Goal: Information Seeking & Learning: Learn about a topic

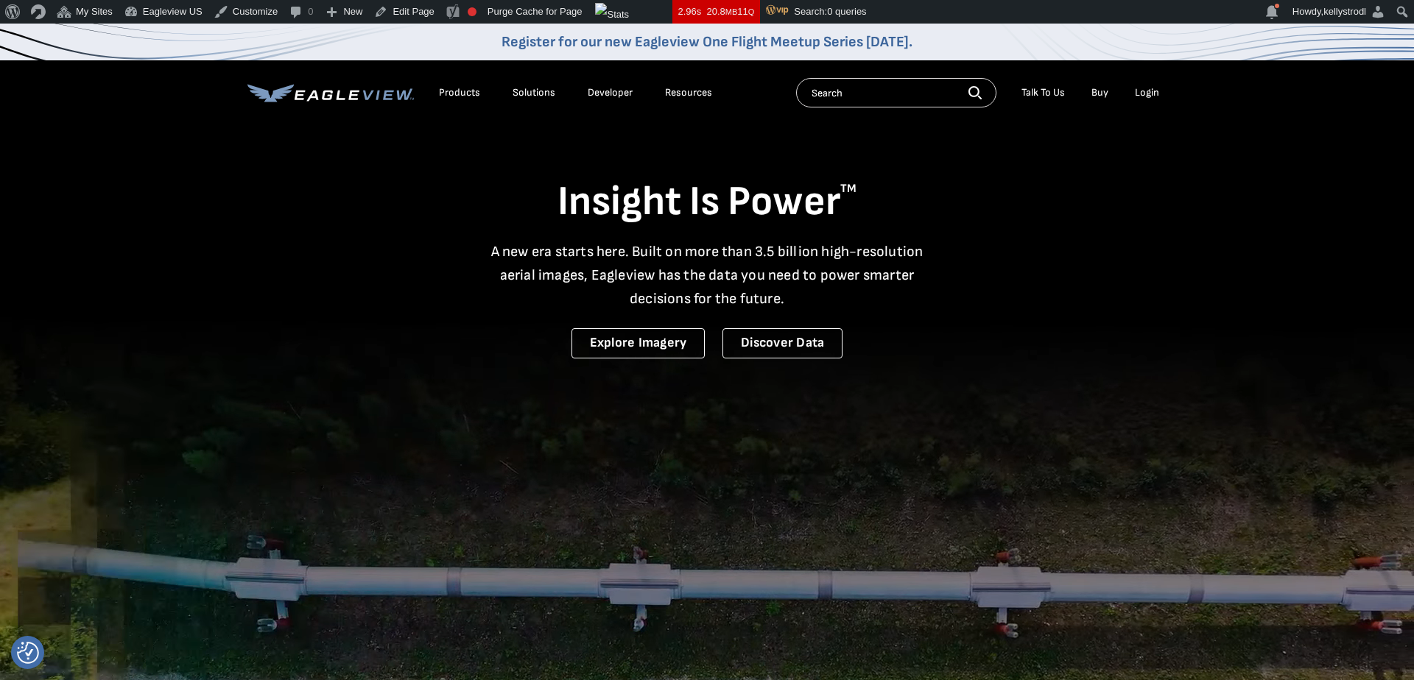
click at [459, 95] on div "Products" at bounding box center [459, 92] width 41 height 13
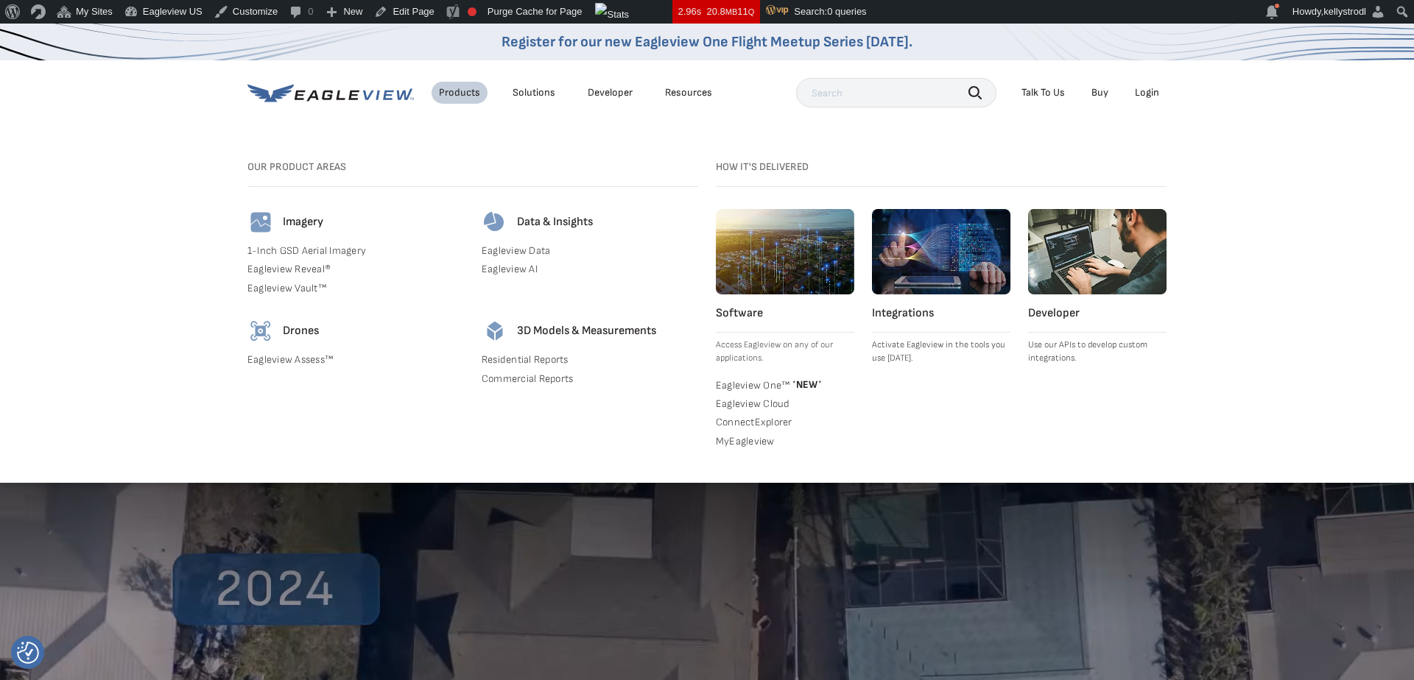
click at [549, 91] on div "Solutions" at bounding box center [533, 92] width 43 height 13
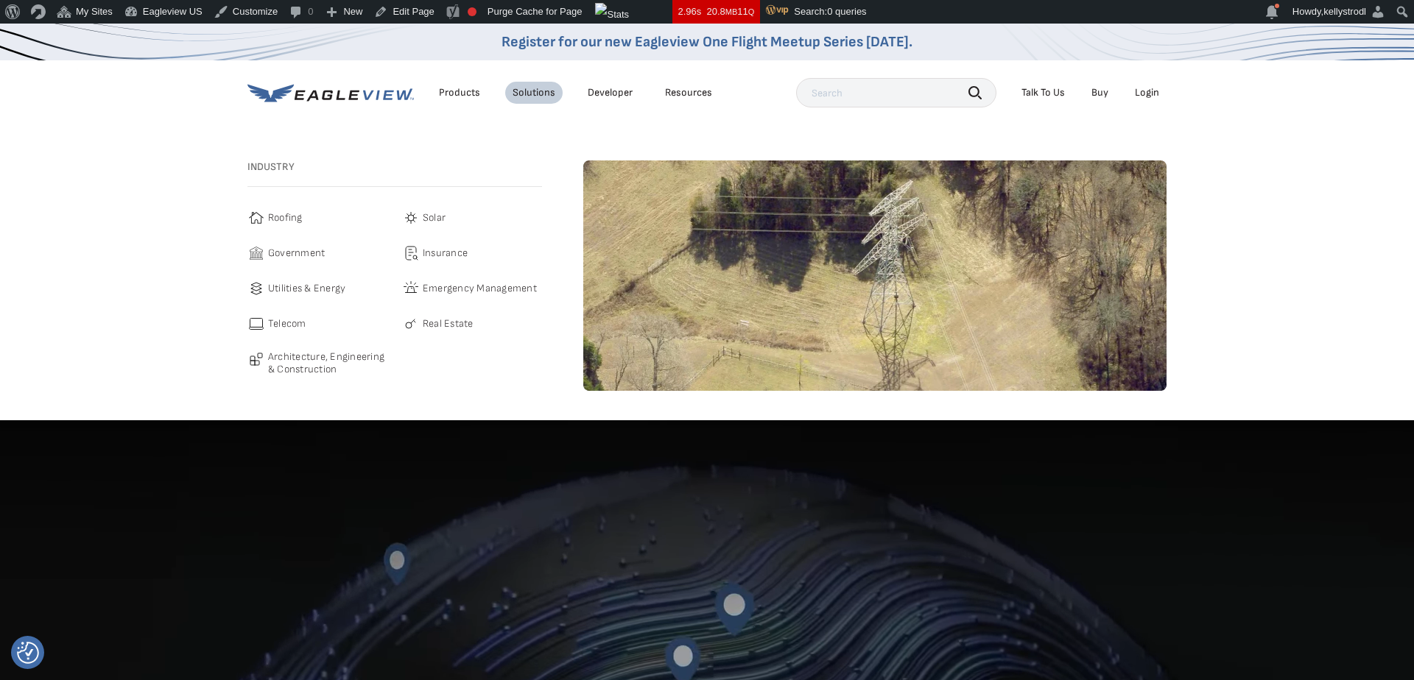
click at [295, 288] on span "Utilities & Energy" at bounding box center [306, 289] width 77 height 18
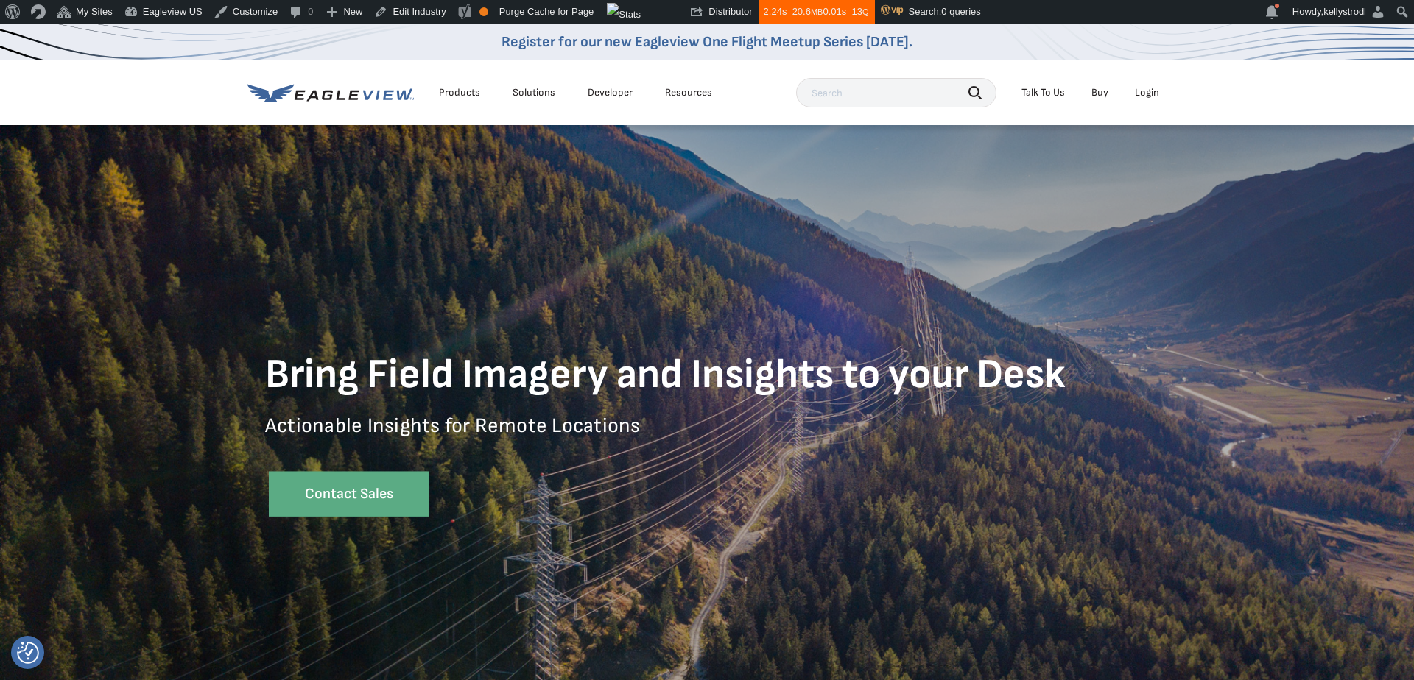
drag, startPoint x: 694, startPoint y: 101, endPoint x: 671, endPoint y: 163, distance: 65.7
click at [693, 102] on li "Resources" at bounding box center [688, 93] width 62 height 22
click at [696, 92] on div "Resources" at bounding box center [688, 92] width 47 height 13
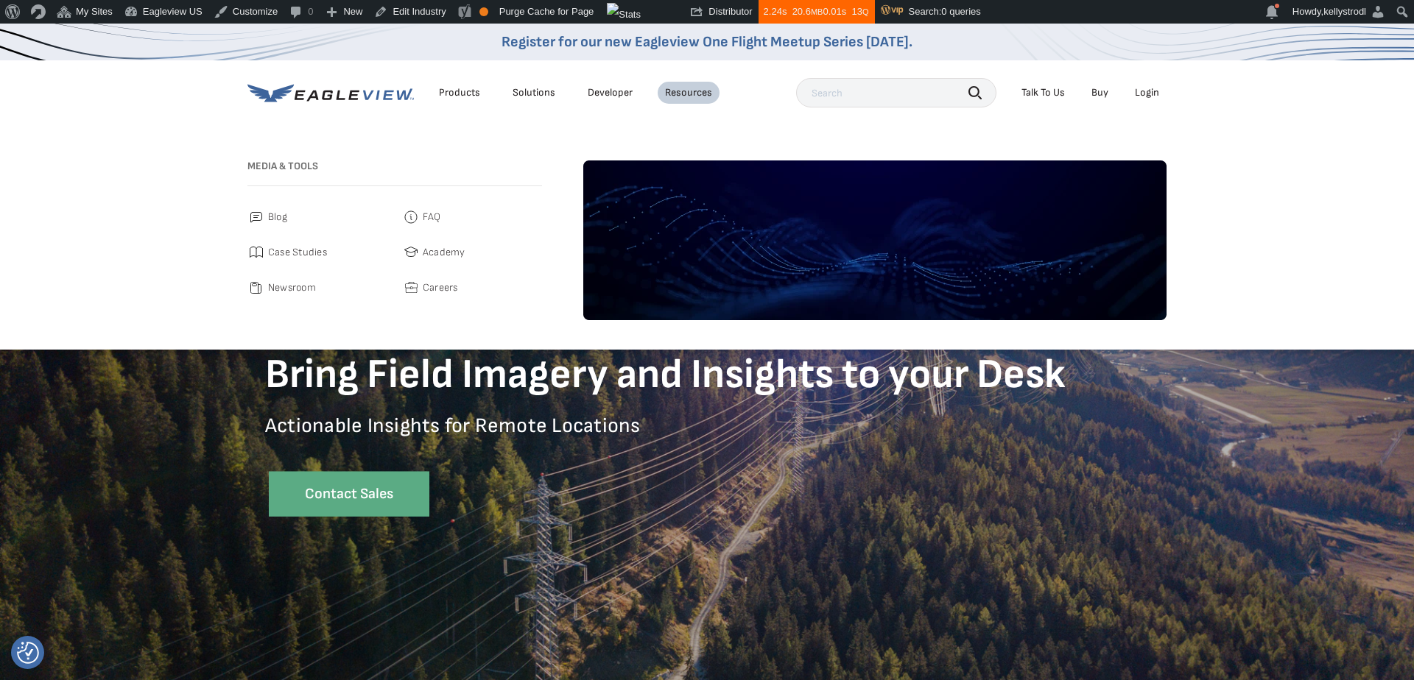
click at [272, 252] on span "Case Studies" at bounding box center [297, 253] width 59 height 18
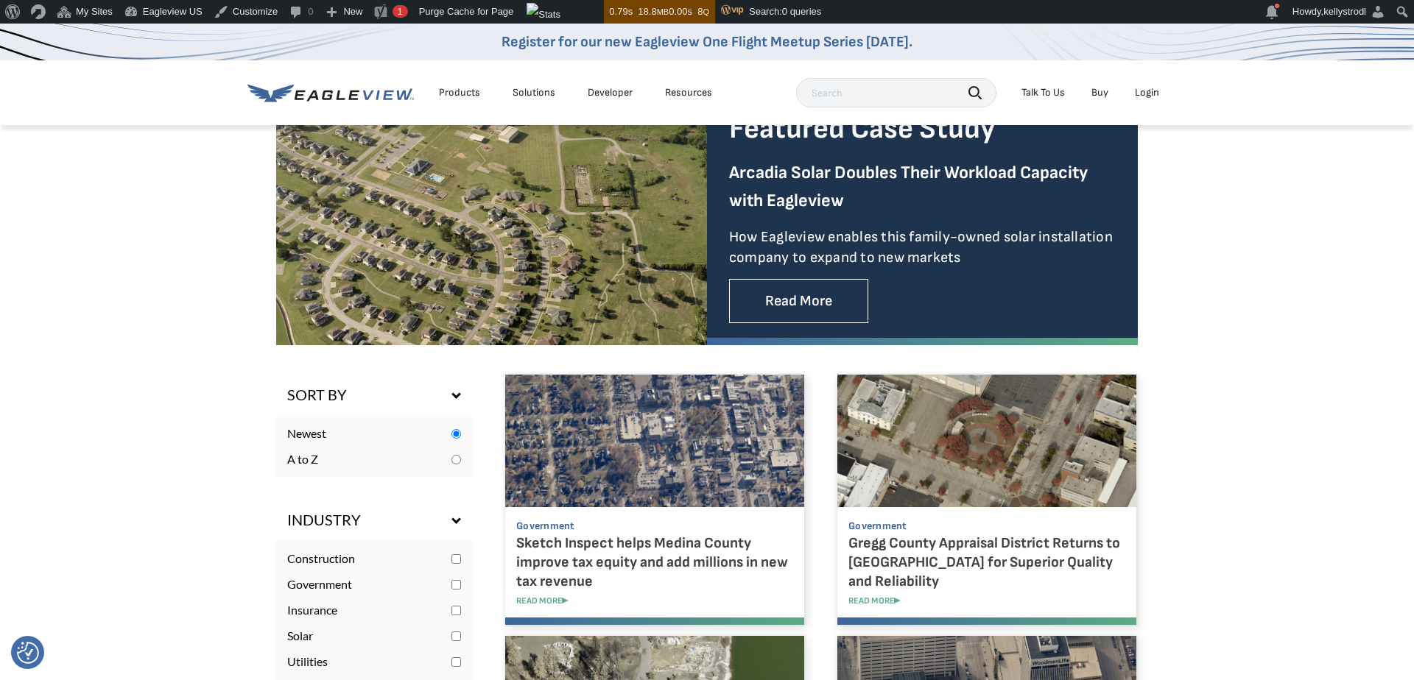
scroll to position [424, 0]
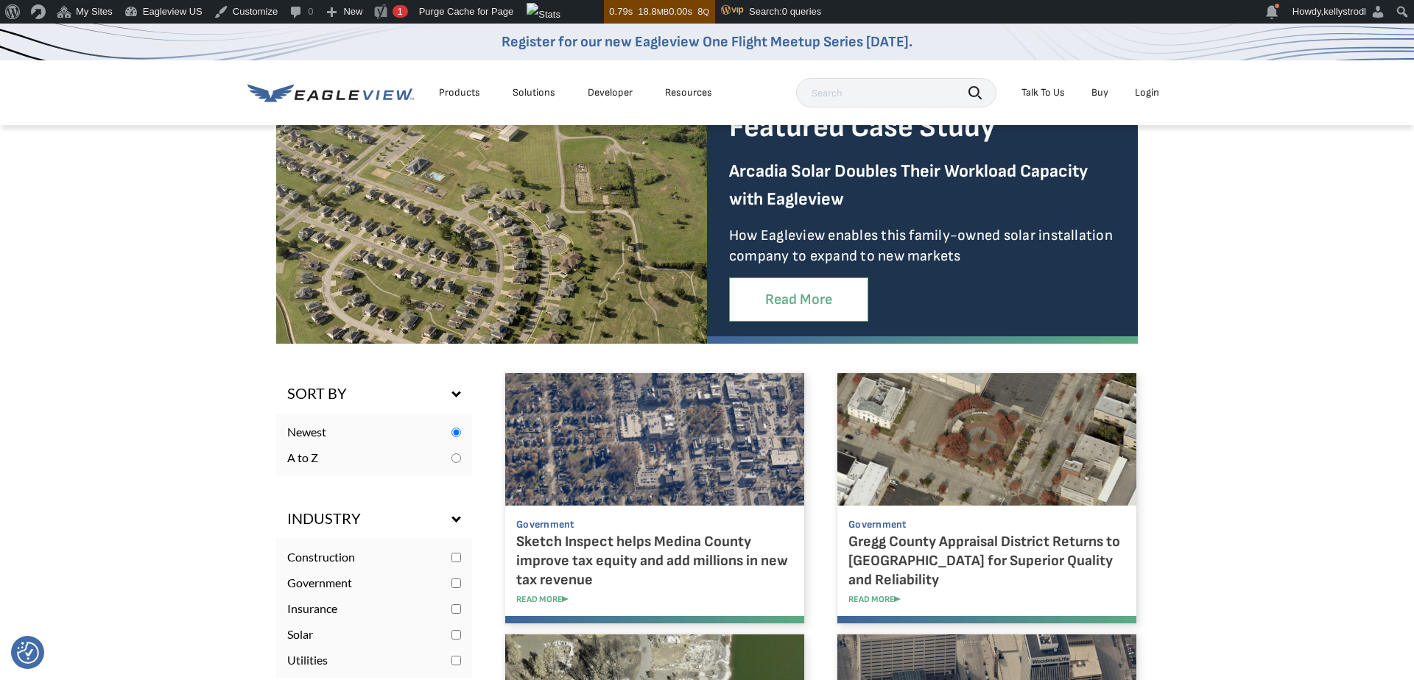
click at [791, 296] on link "Read More" at bounding box center [798, 300] width 139 height 45
click at [793, 295] on link "Read More" at bounding box center [798, 300] width 139 height 45
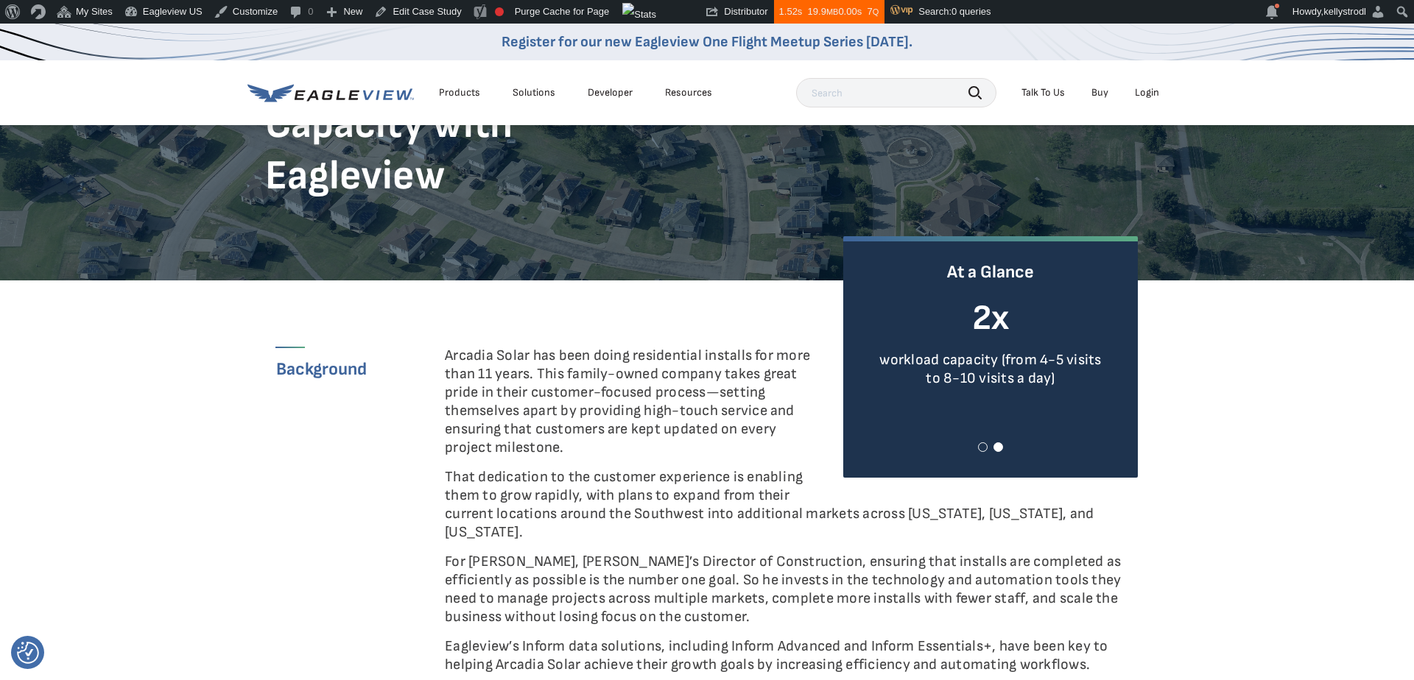
scroll to position [259, 0]
click at [981, 446] on span at bounding box center [983, 448] width 10 height 10
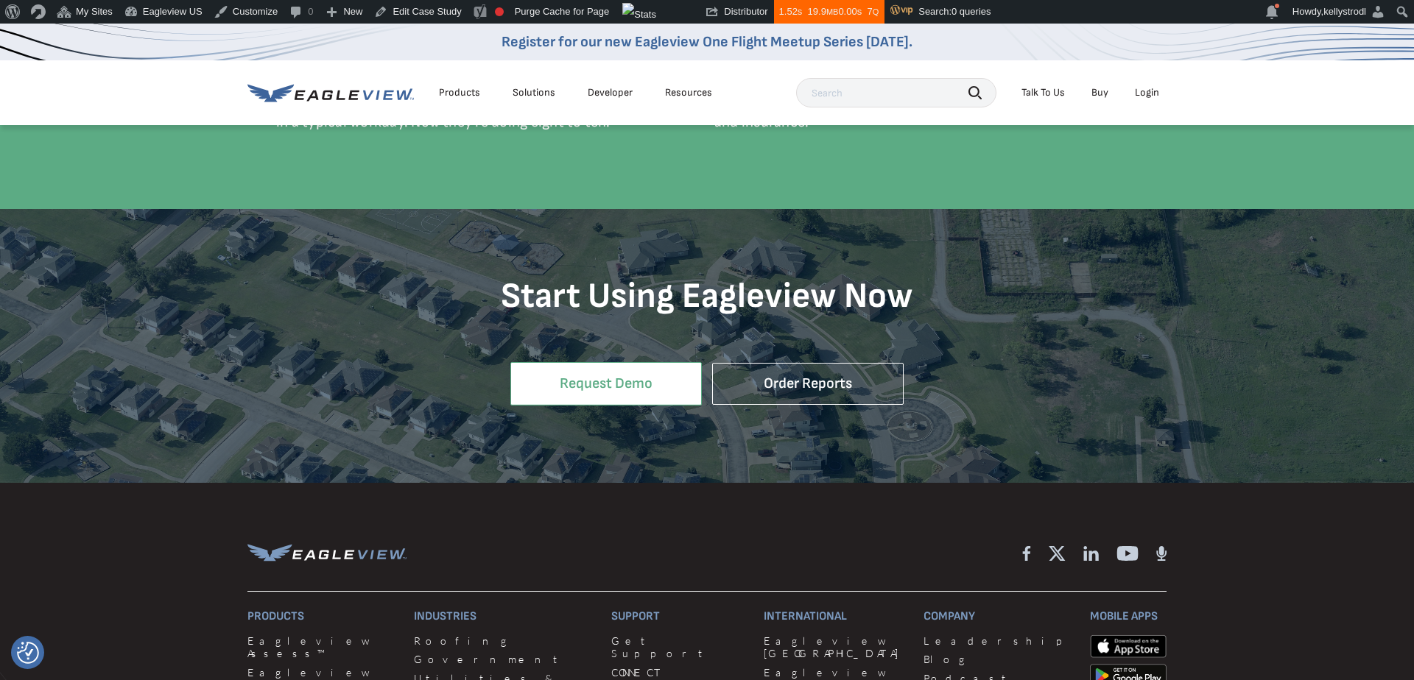
scroll to position [2601, 0]
